Goal: Obtain resource: Download file/media

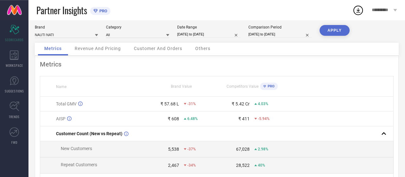
scroll to position [5, 0]
click at [266, 32] on input "[DATE] to [DATE]" at bounding box center [279, 34] width 63 height 7
select select "6"
select select "2024"
select select "7"
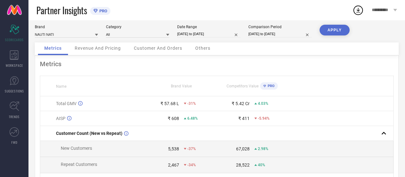
select select "2024"
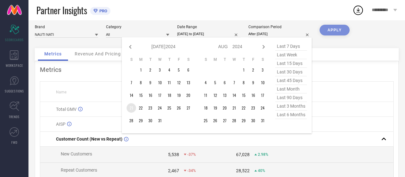
click at [130, 109] on td "21" at bounding box center [131, 107] width 9 height 9
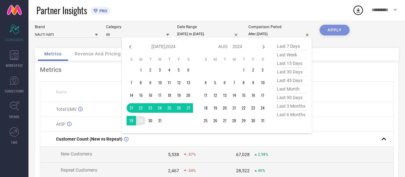
type input "21-07-2024 to 29-07-2024"
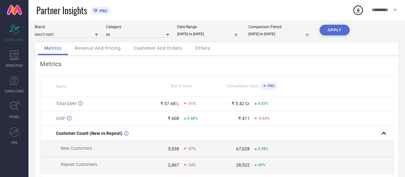
select select "6"
select select "2024"
select select "7"
select select "2024"
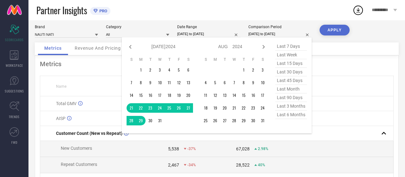
click at [287, 31] on input "21-07-2024 to 29-07-2024" at bounding box center [279, 34] width 63 height 7
click at [166, 42] on select "2014 2015 2016 2017 2018 2019 2020 2021 2022 2023 2024 2025 2026 2027 2028 2029…" at bounding box center [171, 46] width 10 height 9
select select "6"
select select "2025"
select select "7"
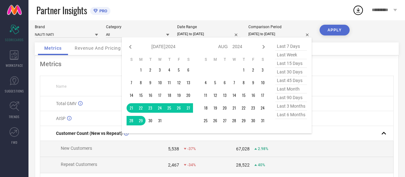
select select "2025"
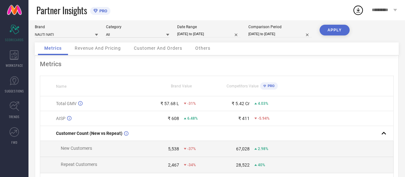
click at [219, 24] on div "Brand NAUTI NATI Category All Date Range 19-07-2025 to 18-08-2025 Comparison Pe…" at bounding box center [216, 136] width 377 height 243
select select "6"
select select "2025"
select select "7"
select select "2025"
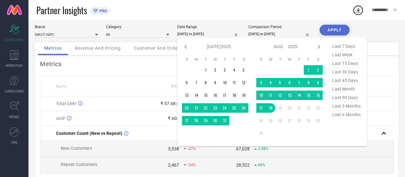
click at [209, 35] on input "19-07-2025 to 18-08-2025" at bounding box center [208, 34] width 63 height 7
click at [197, 109] on td "21" at bounding box center [195, 107] width 9 height 9
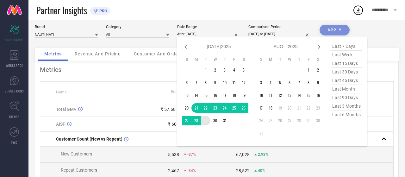
type input "21-07-2025 to 29-07-2025"
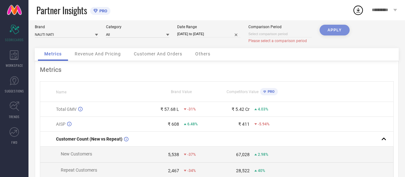
select select "7"
select select "2025"
select select "8"
select select "2025"
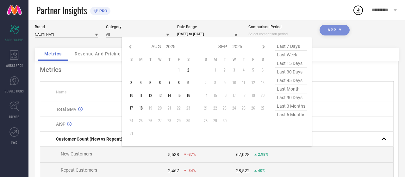
click at [276, 34] on input at bounding box center [279, 34] width 63 height 7
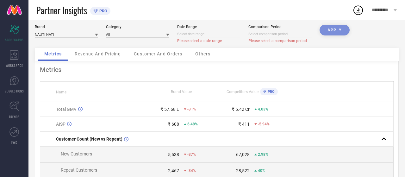
click at [205, 34] on input at bounding box center [208, 34] width 63 height 7
select select "7"
select select "2025"
select select "8"
select select "2025"
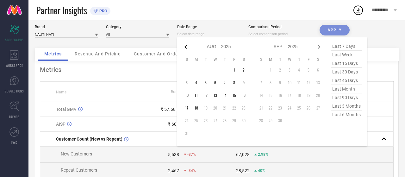
click at [187, 48] on icon at bounding box center [186, 47] width 2 height 4
select select "6"
select select "2025"
select select "7"
select select "2025"
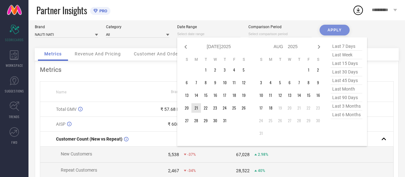
type input "After 21-07-2025"
click at [198, 107] on td "21" at bounding box center [195, 107] width 9 height 9
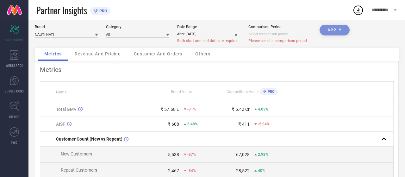
click at [241, 19] on div "Partner Insights PRO" at bounding box center [194, 10] width 316 height 20
click at [263, 35] on input at bounding box center [279, 34] width 63 height 7
select select "7"
select select "2025"
select select "8"
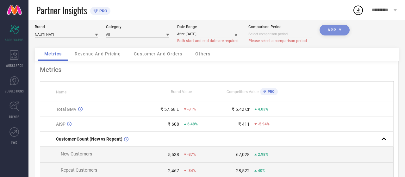
select select "2025"
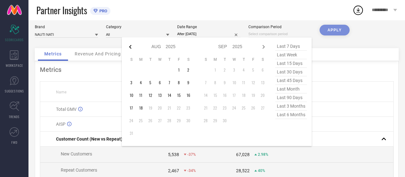
click at [130, 46] on icon at bounding box center [131, 47] width 8 height 8
select select "6"
select select "2025"
select select "7"
select select "2025"
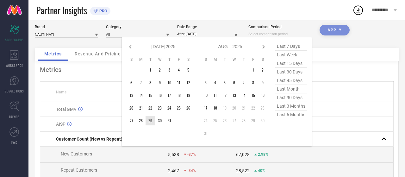
type input "After 29-07-2025"
click at [150, 122] on td "29" at bounding box center [150, 120] width 9 height 9
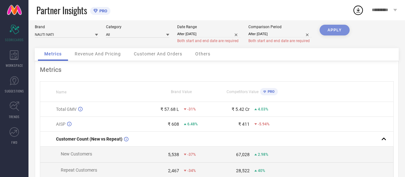
click at [333, 72] on div "Metrics" at bounding box center [217, 70] width 354 height 8
click at [331, 29] on div "APPLY" at bounding box center [335, 36] width 30 height 23
select select "7"
select select "2025"
select select "8"
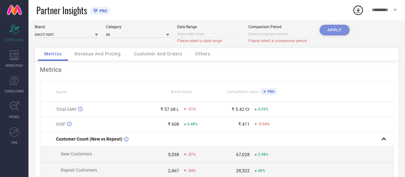
select select "2025"
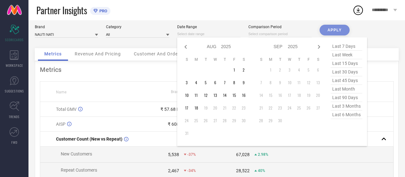
click at [199, 33] on input at bounding box center [208, 34] width 63 height 7
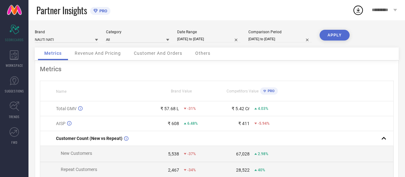
select select "6"
select select "2025"
select select "7"
select select "2025"
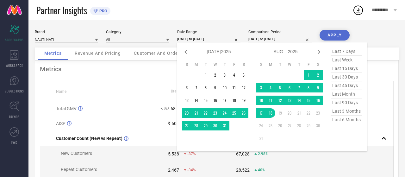
click at [202, 39] on input "[DATE] to [DATE]" at bounding box center [208, 39] width 63 height 7
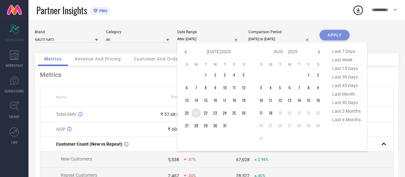
click at [197, 112] on td "21" at bounding box center [195, 112] width 9 height 9
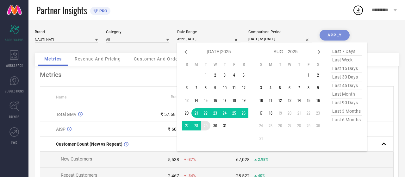
type input "[DATE] to [DATE]"
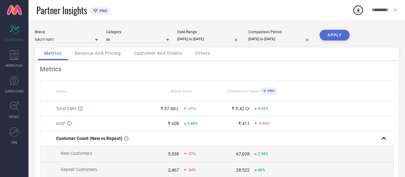
select select "6"
select select "2024"
select select "7"
select select "2024"
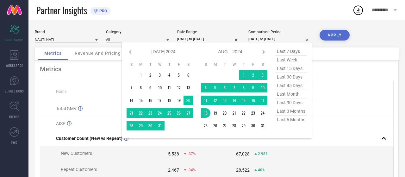
click at [269, 37] on input "19-07-2024 to 18-08-2024" at bounding box center [279, 39] width 63 height 7
type input "After 21-07-2024"
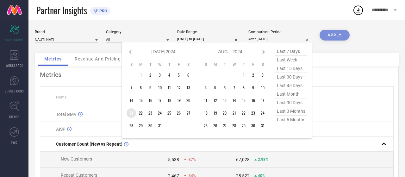
click at [136, 115] on td "21" at bounding box center [131, 112] width 9 height 9
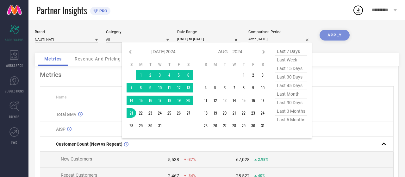
click at [166, 47] on select "2014 2015 2016 2017 2018 2019 2020 2021 2022 2023 2024 2025 2026 2027 2028 2029…" at bounding box center [171, 51] width 10 height 9
select select "6"
select select "2025"
select select "7"
select select "2025"
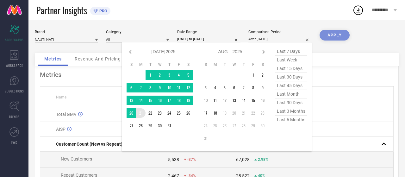
type input "21-07-2024 to 21-07-2025"
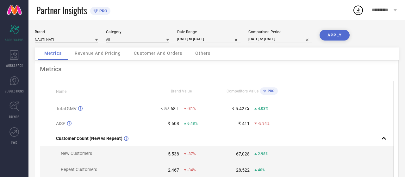
select select "6"
select select "2024"
select select "7"
select select "2024"
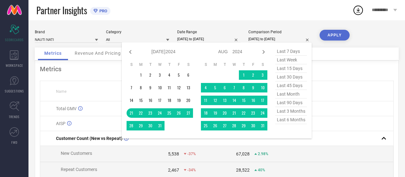
click at [264, 41] on input "21-07-2024 to 21-07-2025" at bounding box center [279, 39] width 63 height 7
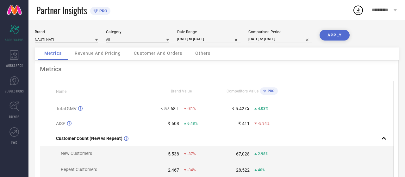
click at [327, 55] on div "Metrics Revenue And Pricing Customer And Orders Others" at bounding box center [217, 53] width 364 height 13
click at [333, 34] on button "APPLY" at bounding box center [335, 35] width 30 height 11
click at [17, 55] on icon at bounding box center [14, 54] width 9 height 9
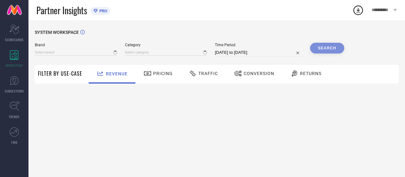
type input "NAUTI NATI"
type input "All"
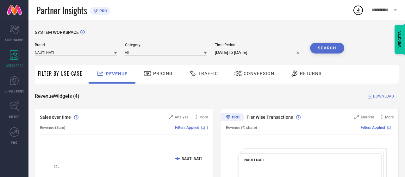
select select "6"
select select "2025"
select select "7"
select select "2025"
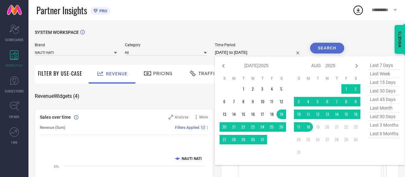
click at [252, 51] on input "19-07-2025 to 18-08-2025" at bounding box center [258, 53] width 87 height 8
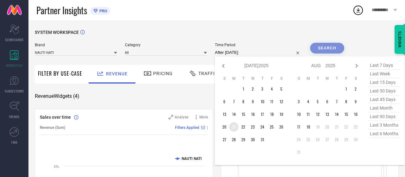
click at [235, 128] on td "21" at bounding box center [233, 126] width 9 height 9
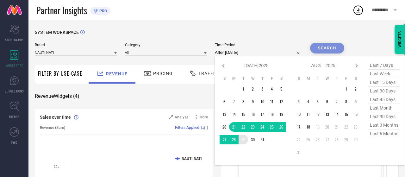
type input "21-07-2025 to 29-07-2025"
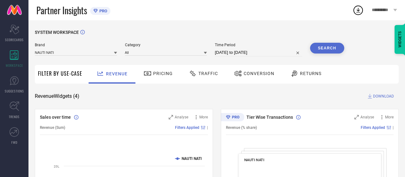
click at [325, 47] on button "Search" at bounding box center [327, 48] width 34 height 11
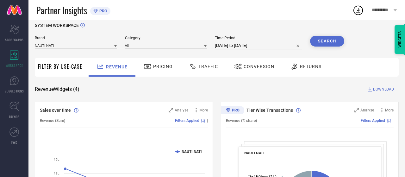
scroll to position [4, 0]
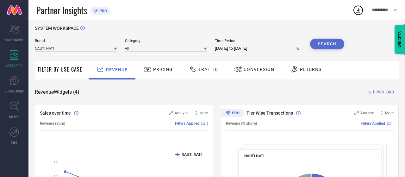
click at [383, 93] on span "DOWNLOAD" at bounding box center [383, 92] width 21 height 6
click at [362, 5] on span "1" at bounding box center [363, 6] width 2 height 4
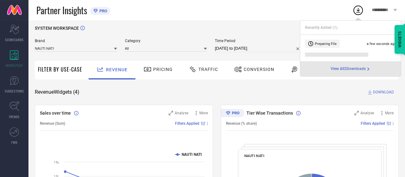
click at [342, 67] on span "View All 2 Downloads" at bounding box center [348, 68] width 35 height 5
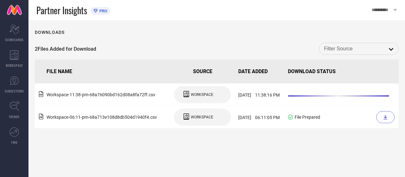
click at [285, 62] on th "DATE ADDED" at bounding box center [261, 72] width 50 height 24
click at [241, 145] on div "Downloads 2 Files Added for Download open FILE NAME SOURCE DATE ADDED DOWNLOAD …" at bounding box center [216, 98] width 377 height 157
click at [14, 55] on icon at bounding box center [14, 54] width 9 height 9
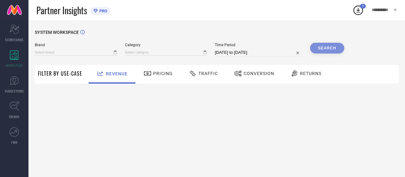
type input "NAUTI NATI"
type input "All"
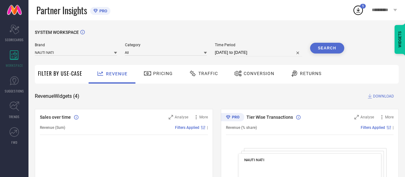
select select "6"
select select "2025"
select select "7"
select select "2025"
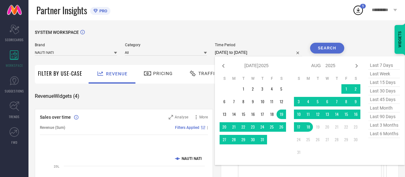
click at [257, 53] on input "19-07-2025 to 18-08-2025" at bounding box center [258, 53] width 87 height 8
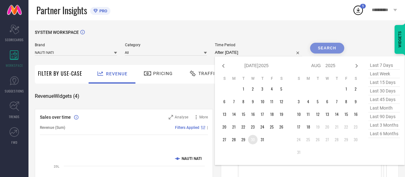
click at [254, 141] on td "30" at bounding box center [252, 139] width 9 height 9
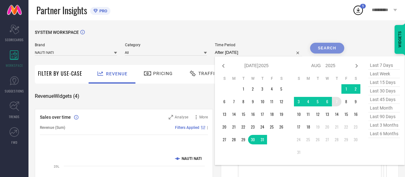
type input "30-07-2025 to 07-08-2025"
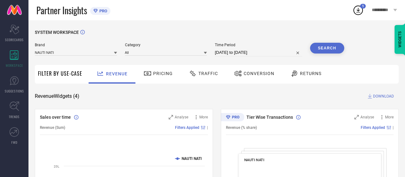
click at [325, 49] on button "Search" at bounding box center [327, 48] width 34 height 11
click at [384, 95] on span "DOWNLOAD" at bounding box center [383, 96] width 21 height 6
click at [360, 8] on icon at bounding box center [358, 9] width 11 height 11
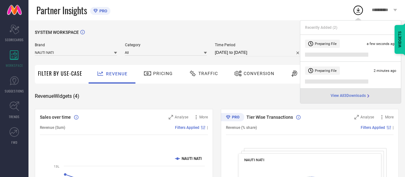
click at [248, 52] on input "30-07-2025 to 07-08-2025" at bounding box center [258, 53] width 87 height 8
select select "6"
select select "2025"
select select "7"
select select "2025"
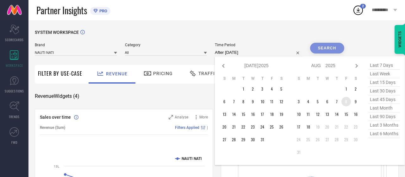
click at [347, 101] on td "8" at bounding box center [346, 101] width 9 height 9
type input "08-08-2025 to 12-08-2025"
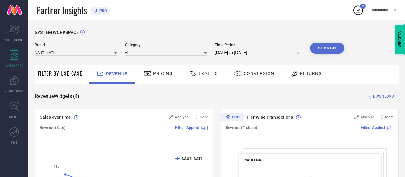
click at [322, 47] on button "Search" at bounding box center [327, 48] width 34 height 11
click at [382, 97] on span "DOWNLOAD" at bounding box center [383, 96] width 21 height 6
select select "7"
select select "2025"
select select "8"
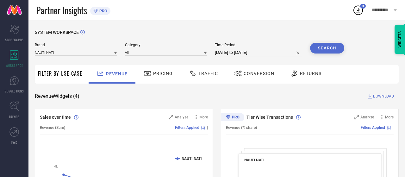
select select "2025"
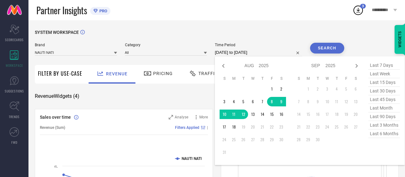
click at [241, 55] on input "08-08-2025 to 12-08-2025" at bounding box center [258, 53] width 87 height 8
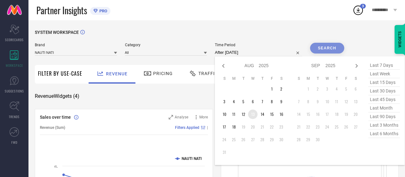
click at [255, 114] on td "13" at bounding box center [252, 114] width 9 height 9
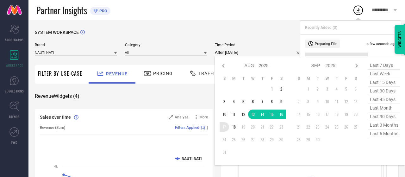
type input "13-08-2025 to 17-08-2025"
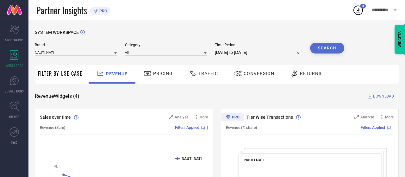
click at [322, 45] on button "Search" at bounding box center [327, 48] width 34 height 11
click at [379, 96] on span "DOWNLOAD" at bounding box center [383, 96] width 21 height 6
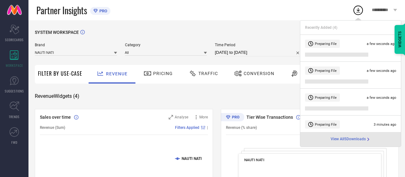
click at [359, 139] on span "View All 5 Downloads" at bounding box center [348, 139] width 35 height 5
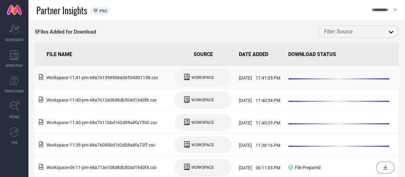
scroll to position [17, 0]
click at [361, 33] on input at bounding box center [359, 32] width 70 height 8
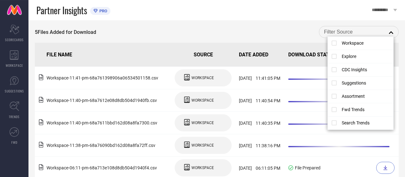
click at [294, 37] on div "5 Files Added for Download close" at bounding box center [217, 32] width 364 height 12
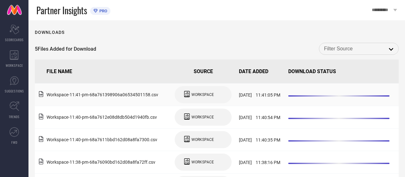
scroll to position [28, 0]
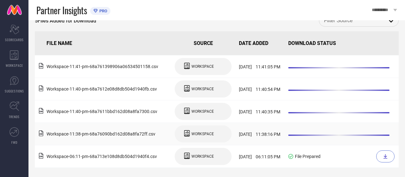
click at [312, 134] on td at bounding box center [342, 134] width 113 height 22
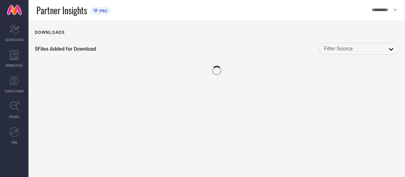
click at [386, 156] on div "Downloads 5 Files Added for Download open" at bounding box center [216, 98] width 377 height 157
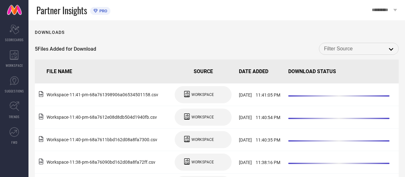
scroll to position [28, 0]
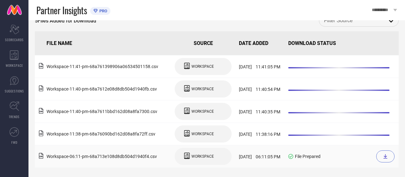
click at [386, 156] on icon at bounding box center [385, 156] width 5 height 5
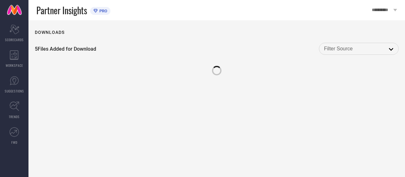
scroll to position [0, 0]
click at [184, 67] on div at bounding box center [217, 68] width 364 height 16
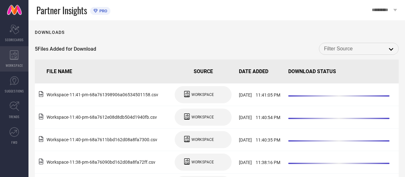
click at [12, 51] on icon at bounding box center [14, 54] width 9 height 9
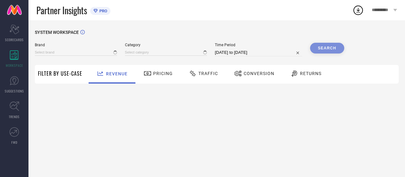
type input "NAUTI NATI"
type input "All"
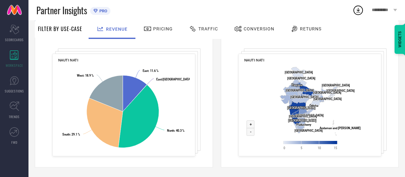
scroll to position [228, 0]
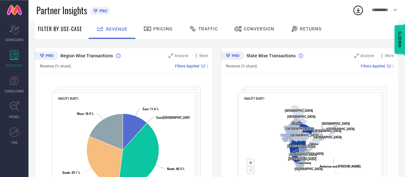
click at [195, 29] on icon at bounding box center [193, 29] width 8 height 8
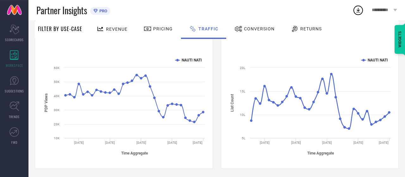
scroll to position [100, 0]
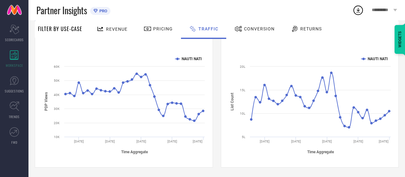
click at [355, 11] on icon at bounding box center [358, 9] width 11 height 11
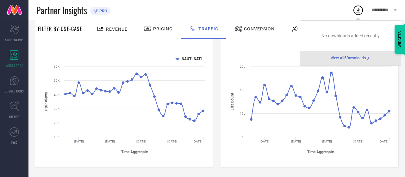
click at [348, 59] on span "View All 5 Downloads" at bounding box center [348, 58] width 35 height 5
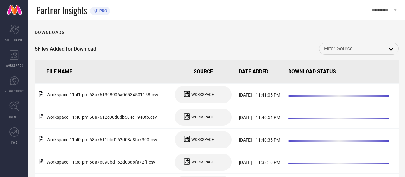
scroll to position [28, 0]
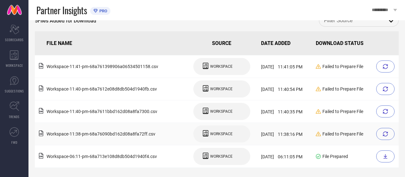
click at [386, 134] on icon at bounding box center [385, 133] width 5 height 5
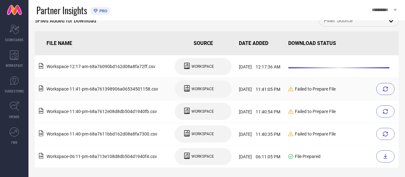
click at [388, 88] on div at bounding box center [385, 89] width 18 height 12
click at [385, 109] on div at bounding box center [385, 111] width 18 height 12
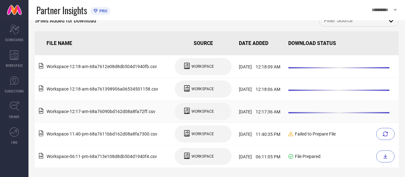
click at [384, 135] on icon at bounding box center [385, 133] width 5 height 5
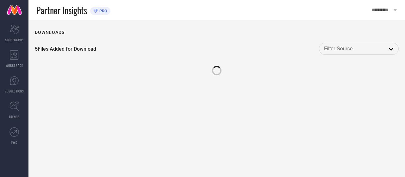
click at [384, 135] on div "Downloads 5 Files Added for Download open" at bounding box center [216, 98] width 377 height 157
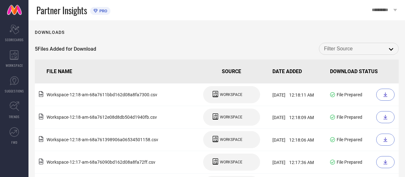
scroll to position [28, 0]
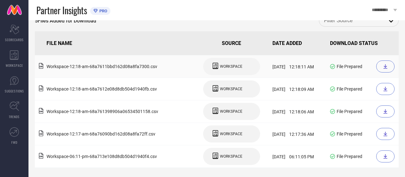
click at [383, 65] on div at bounding box center [385, 66] width 18 height 12
click at [385, 92] on div at bounding box center [385, 89] width 18 height 12
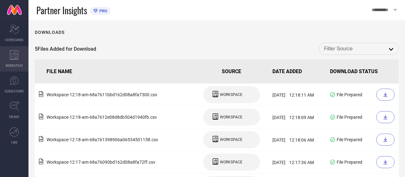
click at [19, 61] on div "WORKSPACE" at bounding box center [14, 58] width 28 height 25
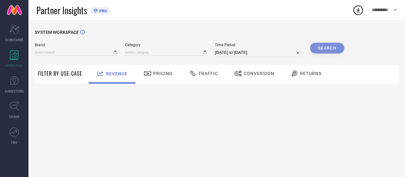
type input "NAUTI NATI"
type input "All"
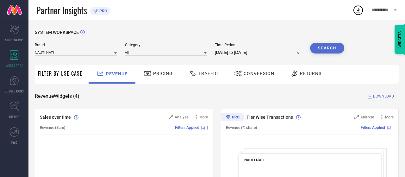
select select "6"
select select "2025"
select select "7"
select select "2025"
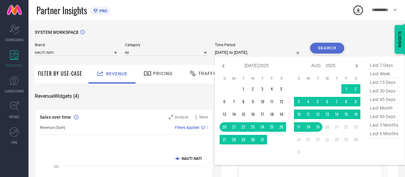
click at [244, 53] on input "[DATE] to [DATE]" at bounding box center [258, 53] width 87 height 8
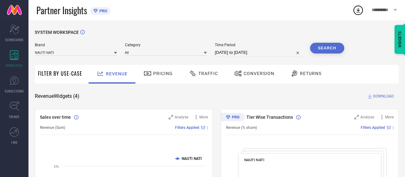
click at [265, 40] on div "SYSTEM WORKSPACE" at bounding box center [217, 36] width 364 height 13
click at [356, 15] on circle at bounding box center [358, 10] width 9 height 9
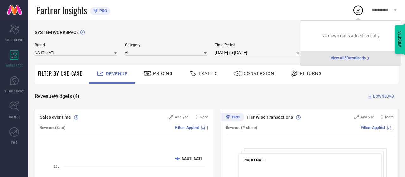
click at [352, 58] on span "View All 5 Downloads" at bounding box center [348, 58] width 35 height 5
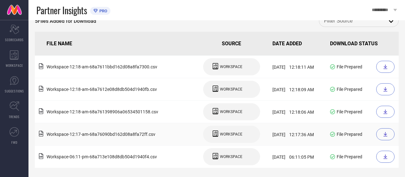
scroll to position [28, 0]
click at [385, 136] on icon at bounding box center [386, 134] width 4 height 4
click at [387, 160] on div at bounding box center [385, 156] width 18 height 12
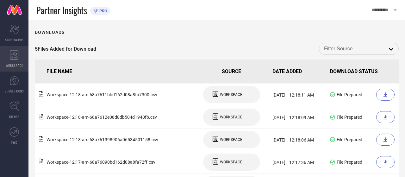
click at [25, 51] on div "WORKSPACE" at bounding box center [14, 58] width 28 height 25
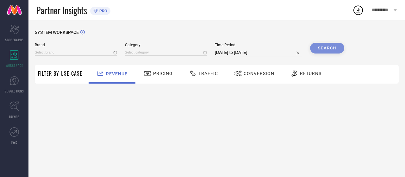
type input "NAUTI NATI"
type input "All"
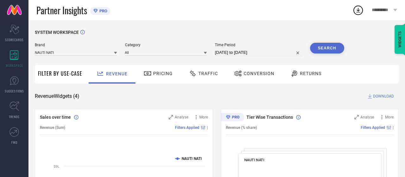
click at [153, 73] on span "Pricing" at bounding box center [163, 73] width 20 height 5
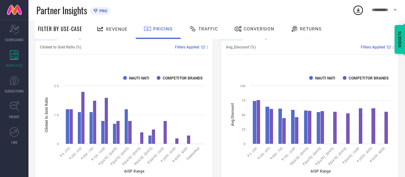
scroll to position [229, 0]
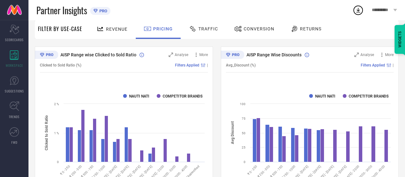
click at [107, 33] on div "Revenue" at bounding box center [112, 28] width 34 height 11
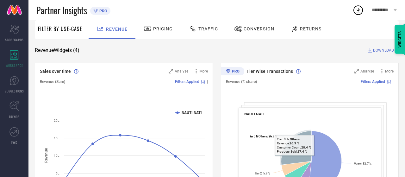
scroll to position [46, 0]
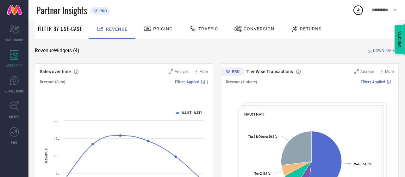
click at [264, 31] on span "Conversion" at bounding box center [259, 28] width 31 height 5
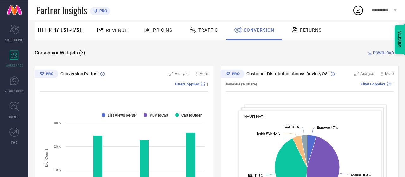
scroll to position [0, 0]
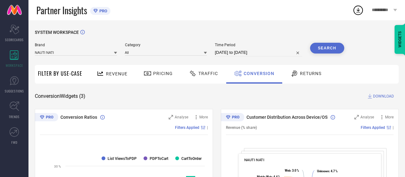
click at [298, 76] on div at bounding box center [295, 74] width 9 height 8
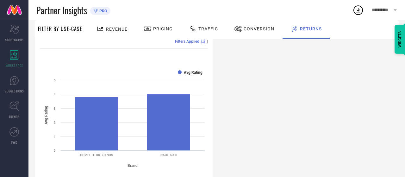
scroll to position [432, 0]
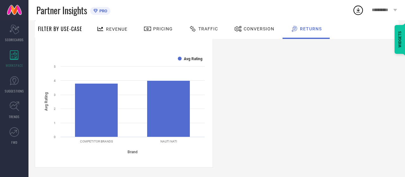
click at [104, 26] on div at bounding box center [101, 29] width 9 height 8
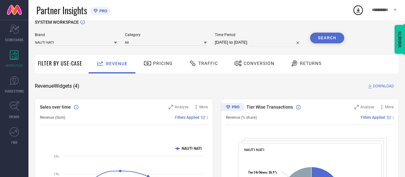
scroll to position [0, 0]
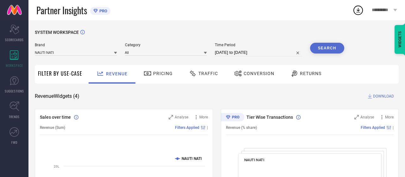
click at [398, 41] on div "WIDGETS" at bounding box center [400, 39] width 11 height 29
click at [297, 36] on div "SYSTEM WORKSPACE" at bounding box center [217, 36] width 364 height 13
select select "6"
select select "2025"
select select "7"
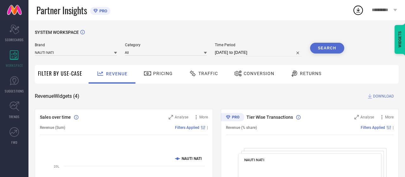
select select "2025"
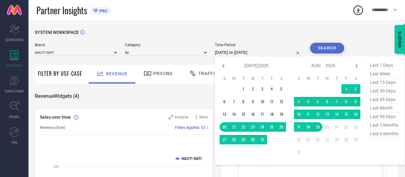
click at [256, 49] on input "[DATE] to [DATE]" at bounding box center [258, 53] width 87 height 8
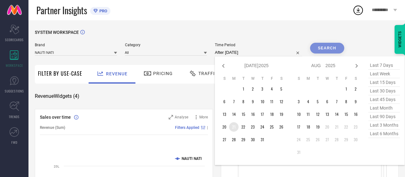
click at [235, 129] on td "21" at bounding box center [233, 126] width 9 height 9
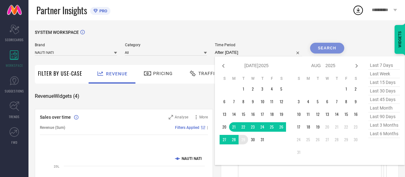
type input "[DATE] to [DATE]"
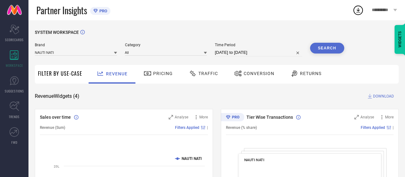
click at [325, 50] on button "Search" at bounding box center [327, 48] width 34 height 11
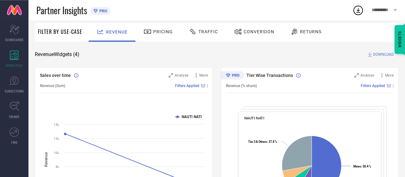
scroll to position [41, 0]
click at [379, 52] on span "DOWNLOAD" at bounding box center [383, 55] width 21 height 6
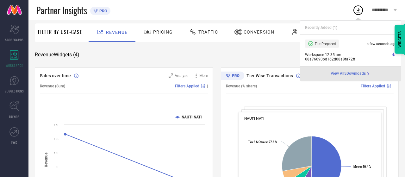
scroll to position [0, 0]
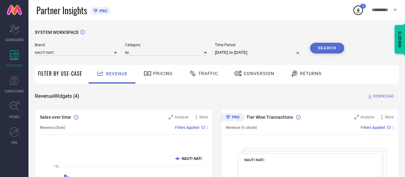
click at [356, 10] on icon at bounding box center [358, 9] width 11 height 11
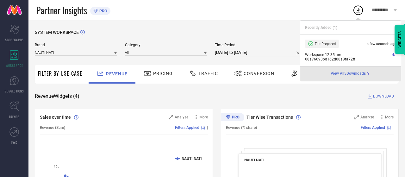
click at [393, 57] on icon at bounding box center [393, 55] width 5 height 5
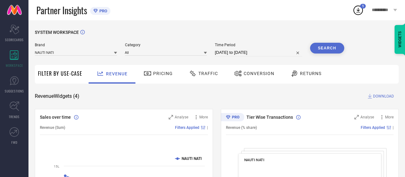
click at [241, 48] on div "Time Period [DATE] to [DATE]" at bounding box center [258, 50] width 87 height 14
click at [201, 73] on span "Traffic" at bounding box center [208, 73] width 20 height 5
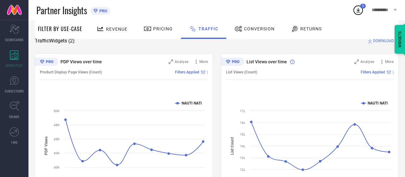
scroll to position [55, 0]
click at [361, 10] on icon at bounding box center [358, 9] width 11 height 11
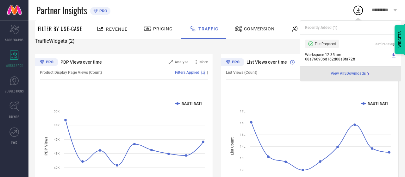
click at [395, 56] on icon at bounding box center [393, 55] width 5 height 5
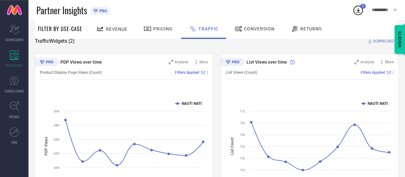
click at [260, 51] on div "SYSTEM WORKSPACE Brand NAUTI NATI Category All Time Period [DATE] to [DATE] Sea…" at bounding box center [217, 93] width 364 height 237
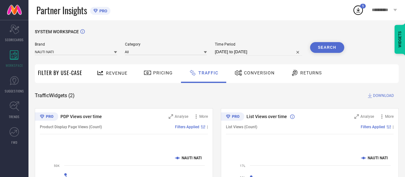
scroll to position [0, 0]
click at [380, 93] on div "SYSTEM WORKSPACE Brand NAUTI NATI Category All Time Period [DATE] to [DATE] Sea…" at bounding box center [217, 148] width 364 height 237
click at [379, 95] on span "DOWNLOAD" at bounding box center [383, 96] width 21 height 6
click at [353, 13] on icon at bounding box center [358, 9] width 11 height 11
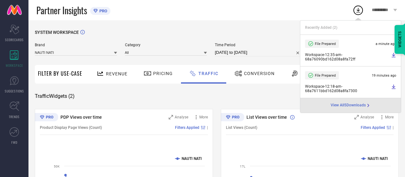
click at [393, 57] on icon at bounding box center [394, 55] width 4 height 4
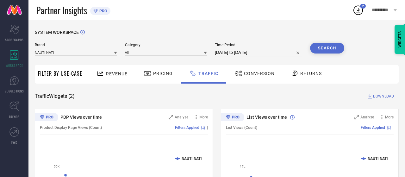
click at [291, 41] on div "SYSTEM WORKSPACE" at bounding box center [217, 36] width 364 height 13
click at [358, 11] on icon at bounding box center [358, 10] width 4 height 5
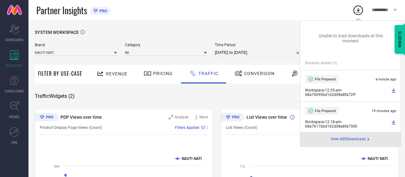
scroll to position [3, 0]
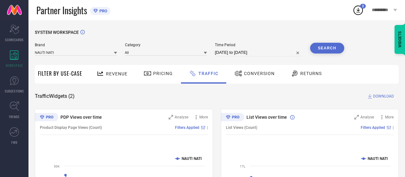
click at [286, 100] on div "SYSTEM WORKSPACE Brand NAUTI NATI Category All Time Period [DATE] to [DATE] Sea…" at bounding box center [217, 148] width 364 height 237
